Goal: Task Accomplishment & Management: Complete application form

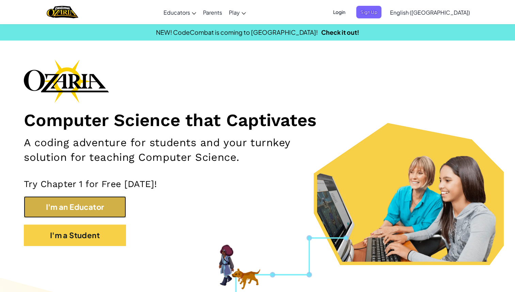
click at [94, 207] on button "I'm an Educator" at bounding box center [75, 206] width 102 height 21
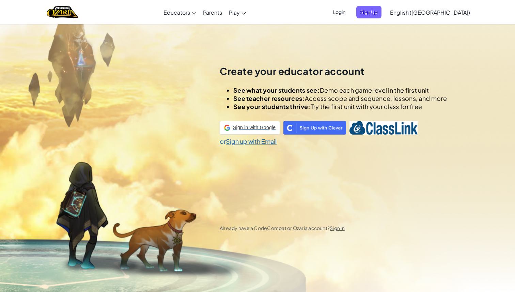
scroll to position [24, 0]
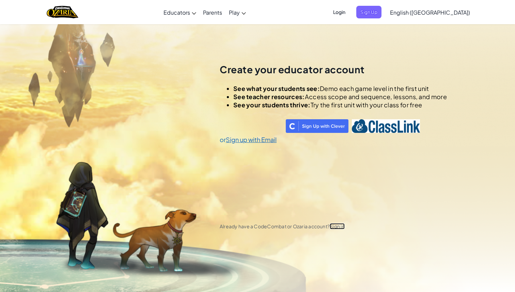
click at [340, 224] on link "Sign in" at bounding box center [337, 226] width 15 height 6
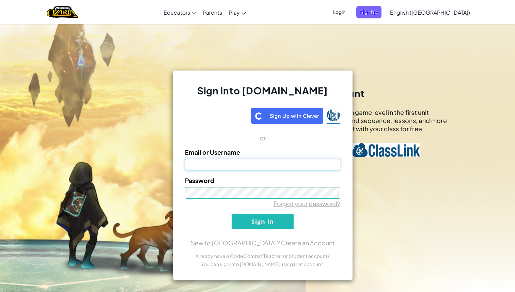
click at [280, 161] on input "Email or Username" at bounding box center [262, 165] width 155 height 12
type input "cgordon.futureminds@vcusd.org"
click at [272, 225] on input "Sign In" at bounding box center [263, 221] width 62 height 15
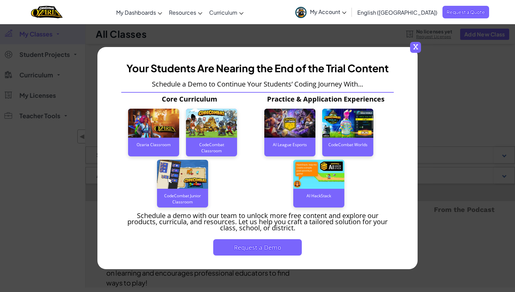
click at [163, 142] on div "Ozaria Classroom" at bounding box center [153, 145] width 51 height 14
click at [166, 146] on div "Ozaria Classroom" at bounding box center [153, 145] width 51 height 14
click at [166, 124] on img at bounding box center [153, 123] width 51 height 29
click at [182, 183] on img at bounding box center [182, 174] width 51 height 29
click at [415, 50] on span "x" at bounding box center [415, 47] width 11 height 11
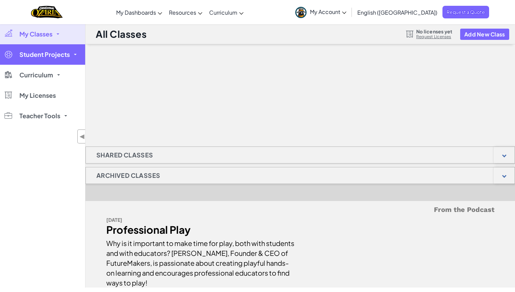
click at [61, 58] on link "Student Projects" at bounding box center [42, 54] width 85 height 20
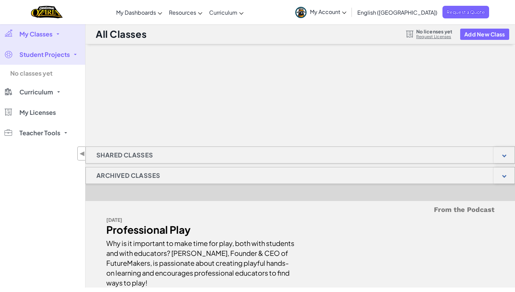
click at [47, 34] on span "My Classes" at bounding box center [35, 34] width 33 height 6
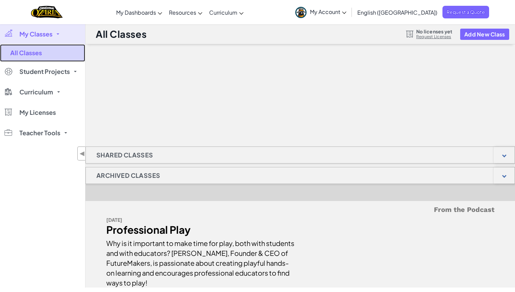
click at [38, 52] on link "All Classes" at bounding box center [42, 52] width 85 height 17
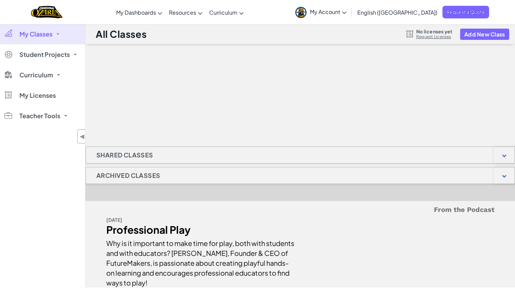
click at [347, 15] on span "My Account" at bounding box center [328, 11] width 36 height 7
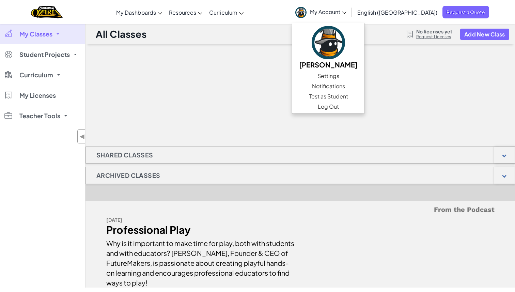
click at [260, 64] on div at bounding box center [301, 78] width 430 height 68
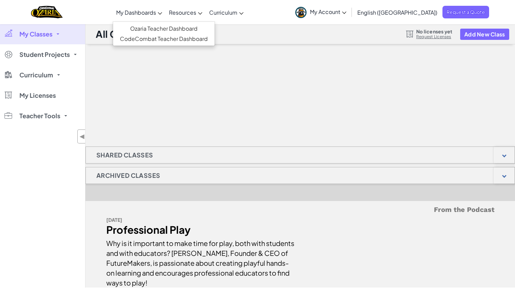
click at [156, 15] on span "My Dashboards" at bounding box center [136, 12] width 40 height 7
click at [183, 40] on link "CodeCombat Teacher Dashboard" at bounding box center [164, 39] width 102 height 10
click at [55, 36] on link "My Classes" at bounding box center [42, 34] width 85 height 20
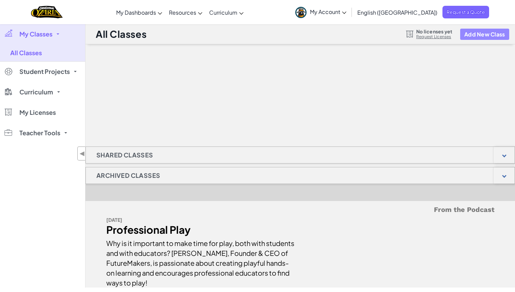
click at [474, 33] on button "Add New Class" at bounding box center [485, 34] width 49 height 11
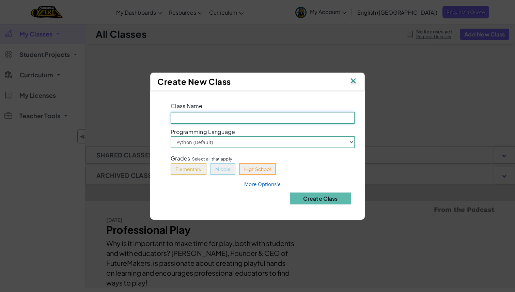
click at [323, 115] on input "Class Name Field is required" at bounding box center [263, 118] width 184 height 12
click at [326, 140] on select "Python (Default) JavaScript" at bounding box center [263, 142] width 184 height 12
click at [263, 185] on link "More Options ∨" at bounding box center [262, 184] width 37 height 7
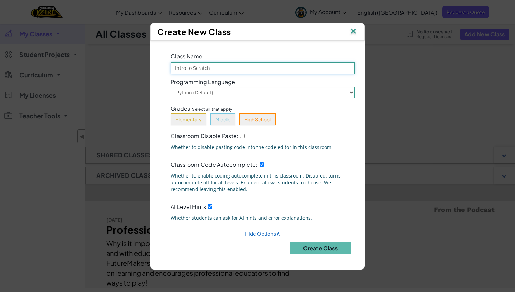
drag, startPoint x: 195, startPoint y: 66, endPoint x: 232, endPoint y: 70, distance: 36.9
click at [232, 70] on input "Intro to Scratch" at bounding box center [263, 68] width 184 height 12
type input "Intro to Coding"
click at [190, 120] on button "Elementary" at bounding box center [189, 119] width 36 height 12
click at [224, 122] on button "Middle" at bounding box center [223, 119] width 25 height 12
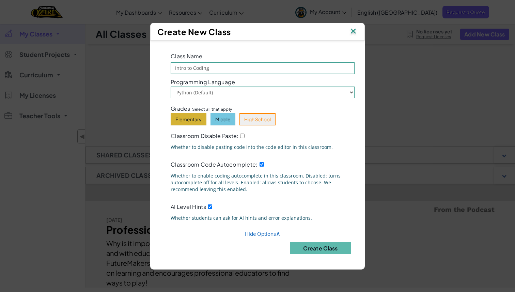
click at [222, 116] on button "Middle" at bounding box center [223, 119] width 25 height 12
